Goal: Task Accomplishment & Management: Manage account settings

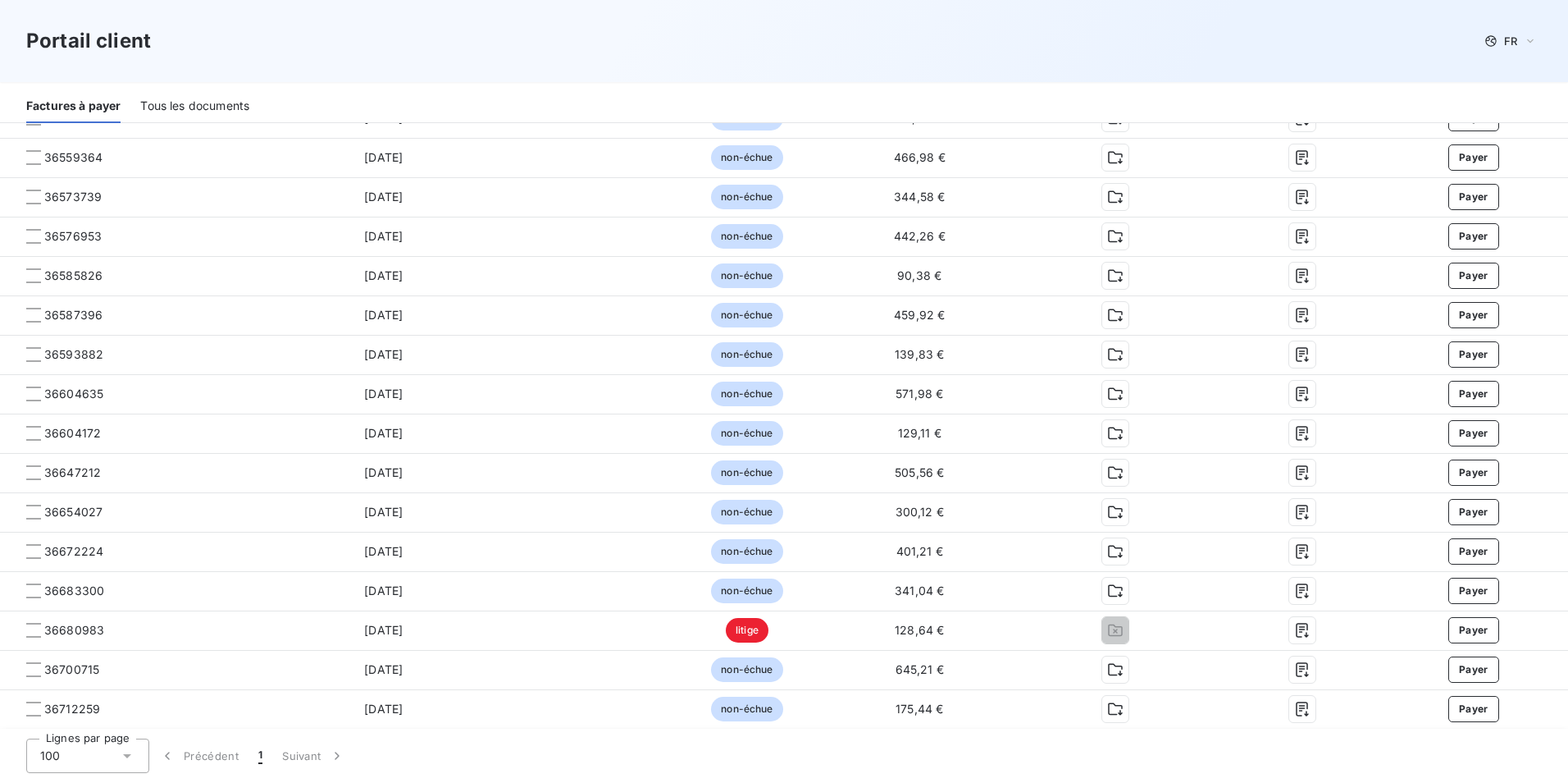
scroll to position [1572, 0]
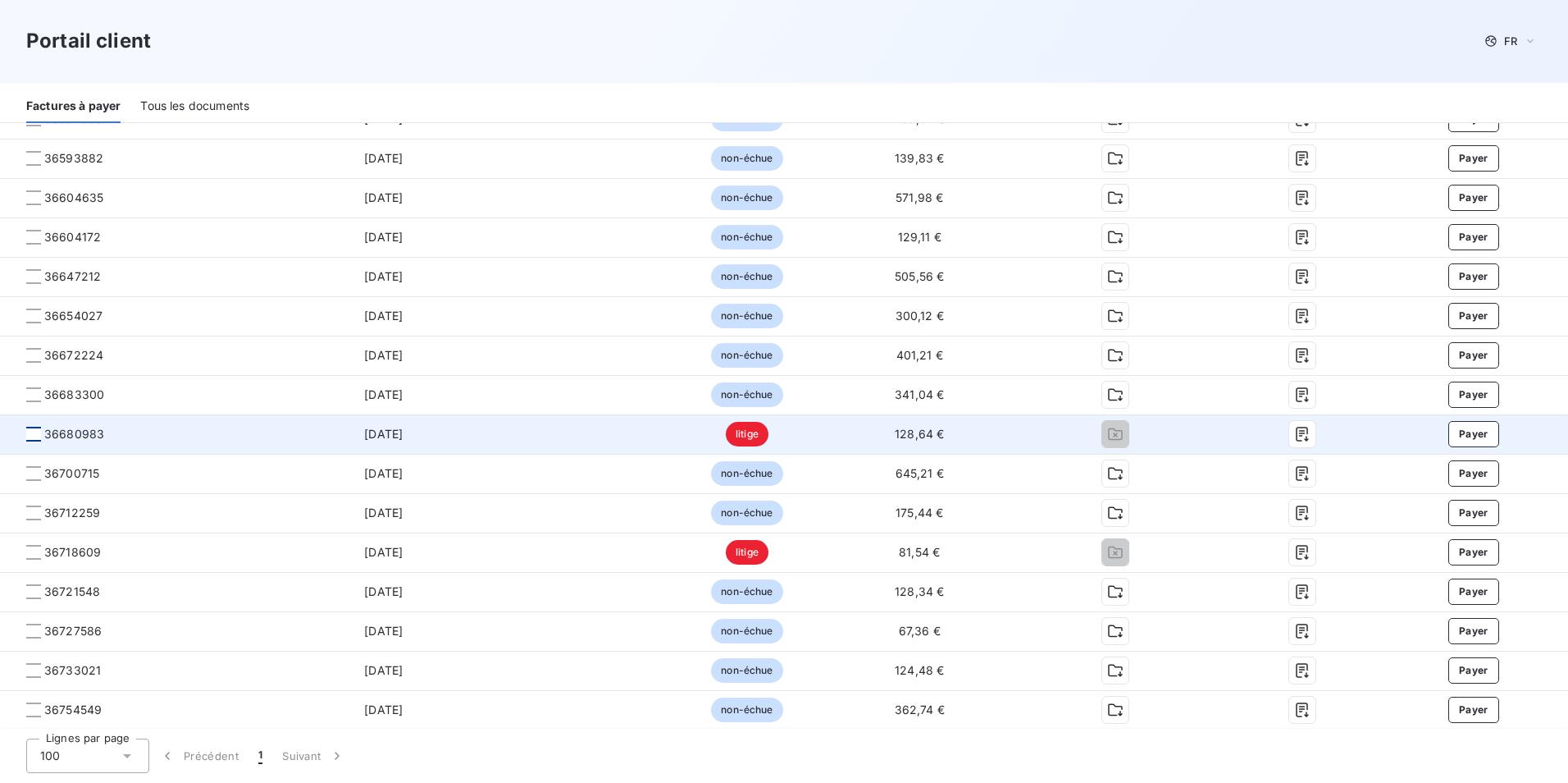
click at [26, 433] on div at bounding box center [33, 434] width 15 height 15
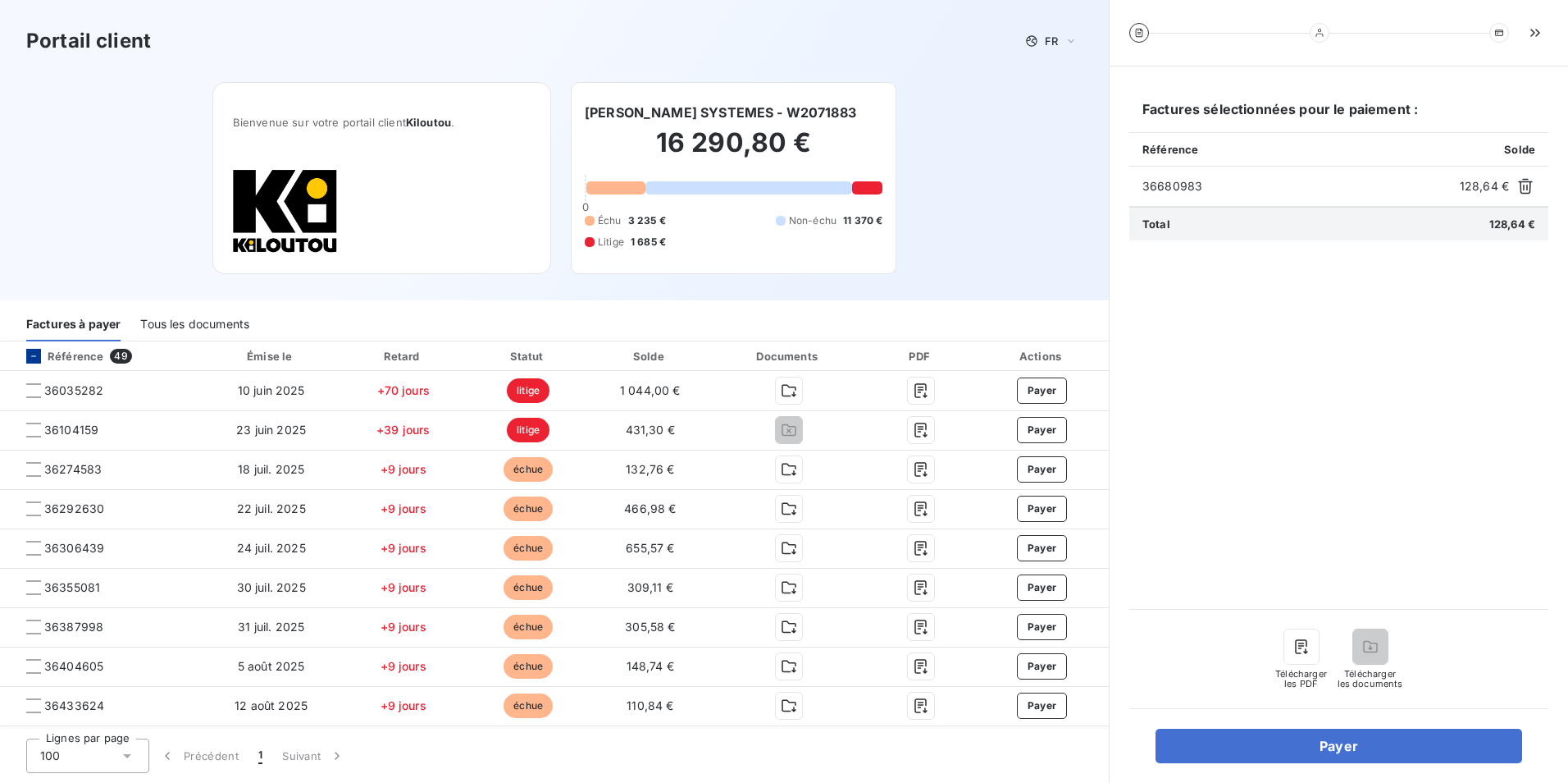
click at [36, 359] on icon at bounding box center [33, 356] width 10 height 10
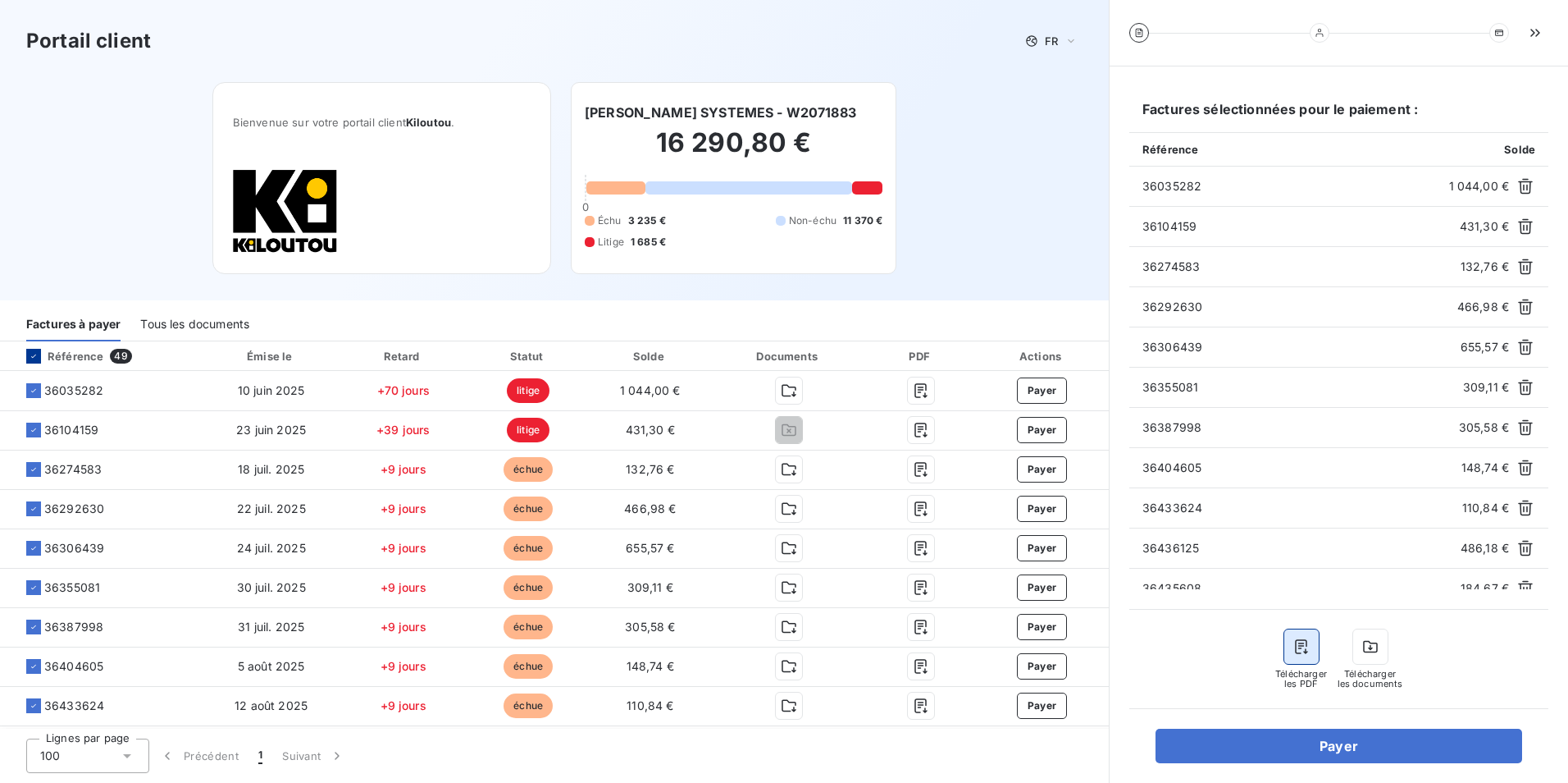
click at [1306, 657] on button "button" at bounding box center [1301, 646] width 34 height 34
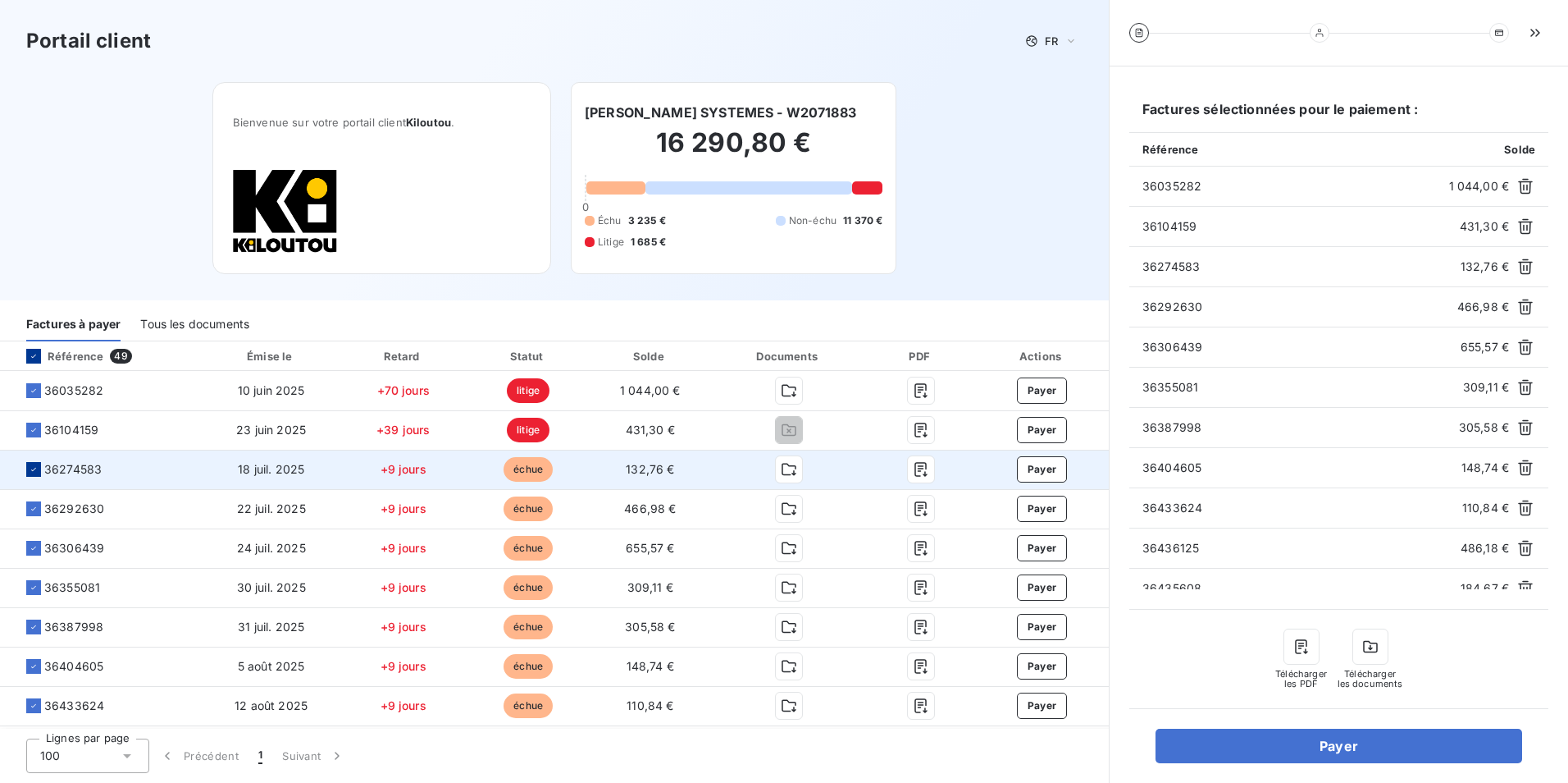
click at [33, 471] on icon at bounding box center [33, 469] width 10 height 10
click at [31, 362] on icon at bounding box center [33, 356] width 10 height 10
click at [33, 348] on div "Référence 49" at bounding box center [101, 356] width 196 height 17
click at [32, 363] on div at bounding box center [33, 356] width 15 height 15
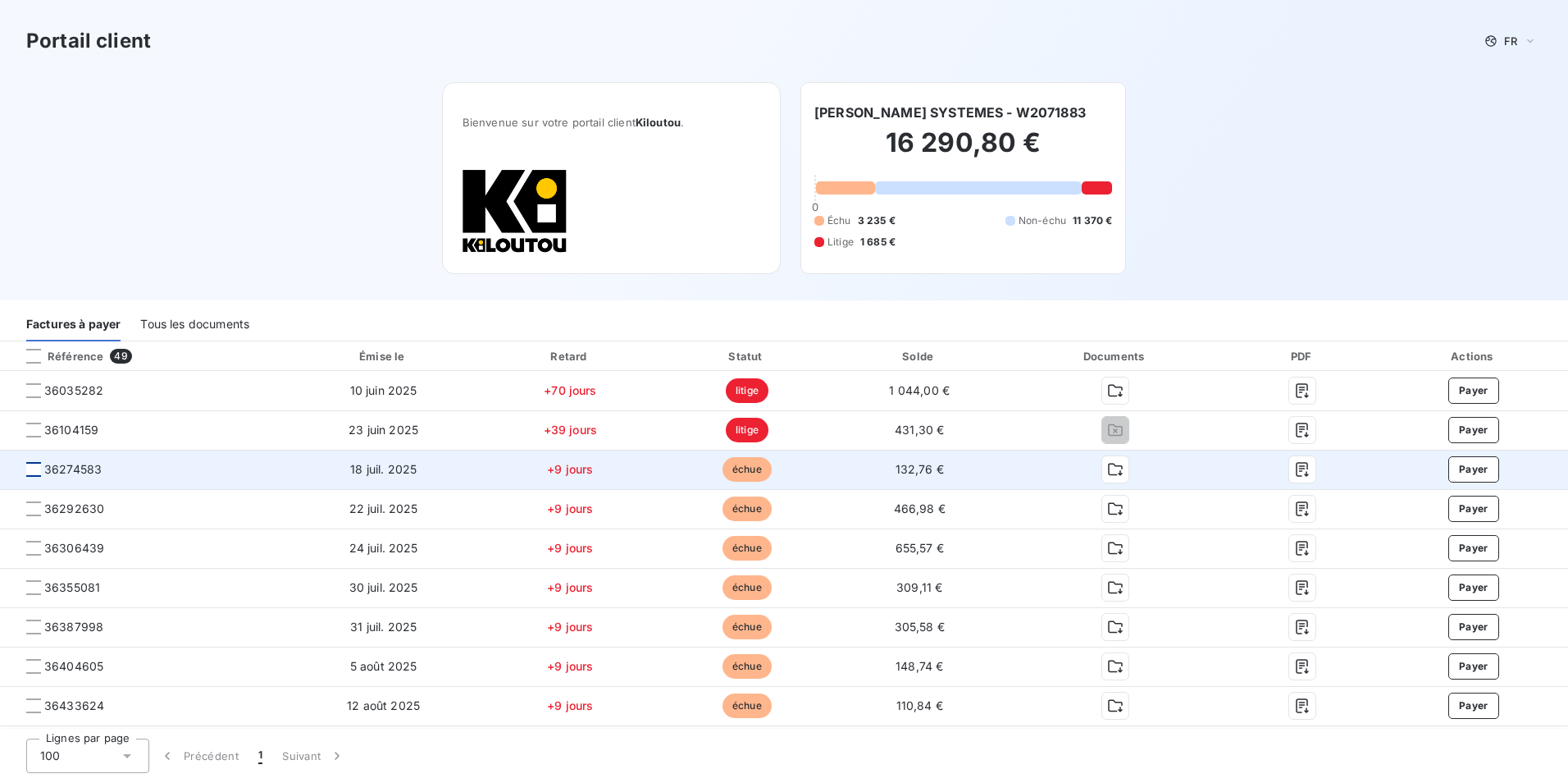
click at [29, 474] on div at bounding box center [33, 469] width 15 height 15
